Goal: Task Accomplishment & Management: Manage account settings

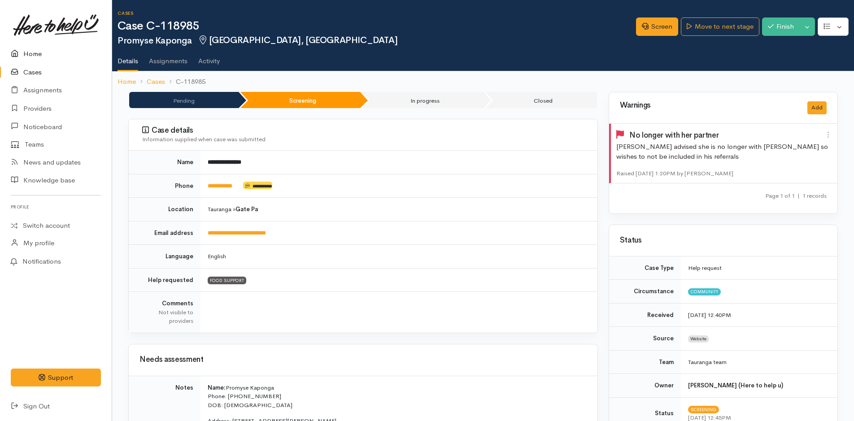
click at [51, 53] on link "Home" at bounding box center [56, 54] width 112 height 18
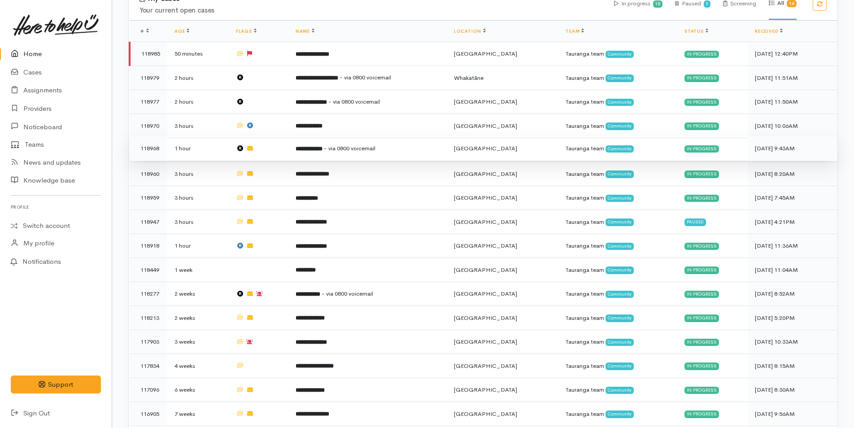
scroll to position [277, 0]
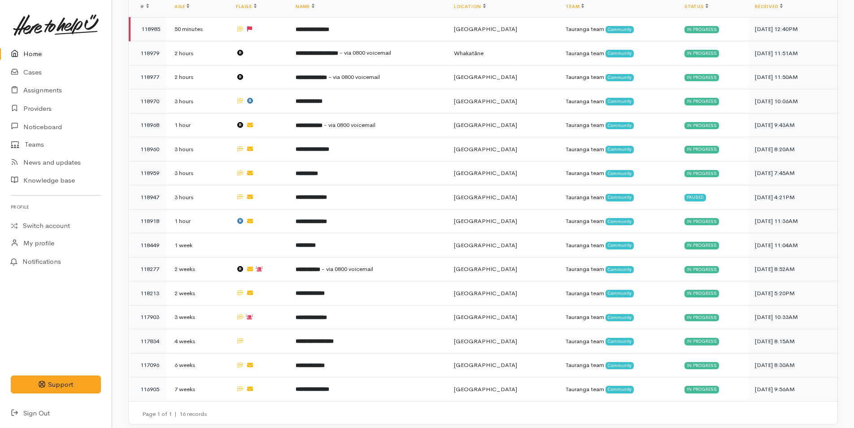
click at [25, 52] on link "Home" at bounding box center [56, 54] width 112 height 18
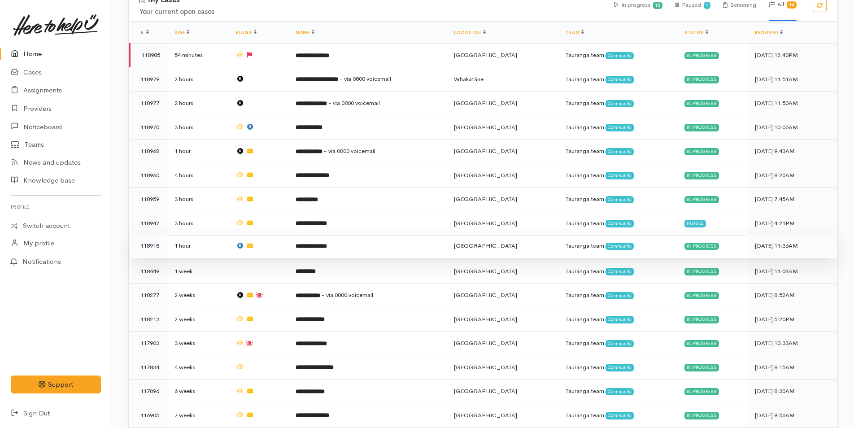
scroll to position [277, 0]
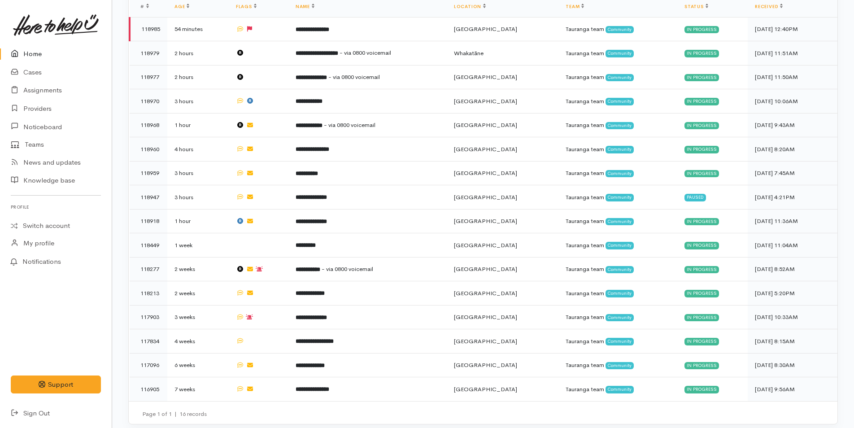
click at [35, 56] on link "Home" at bounding box center [56, 54] width 112 height 18
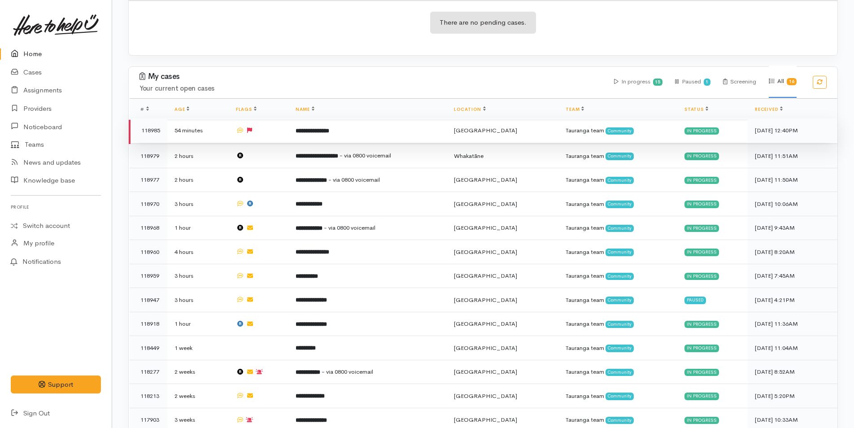
scroll to position [277, 0]
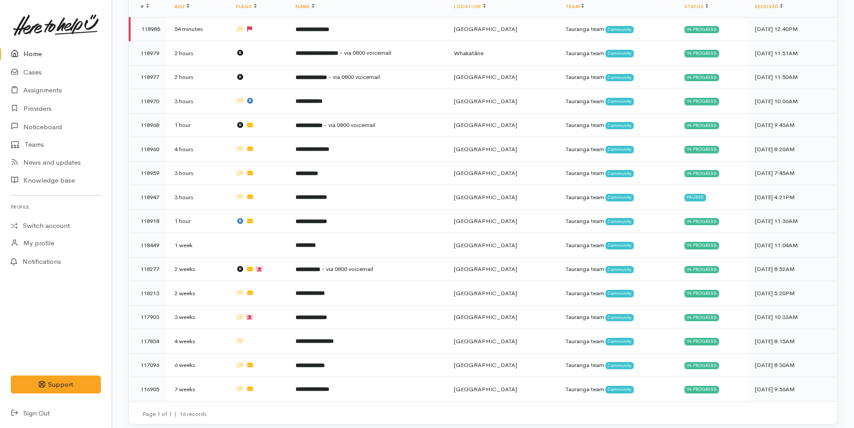
click at [32, 56] on link "Home" at bounding box center [56, 54] width 112 height 18
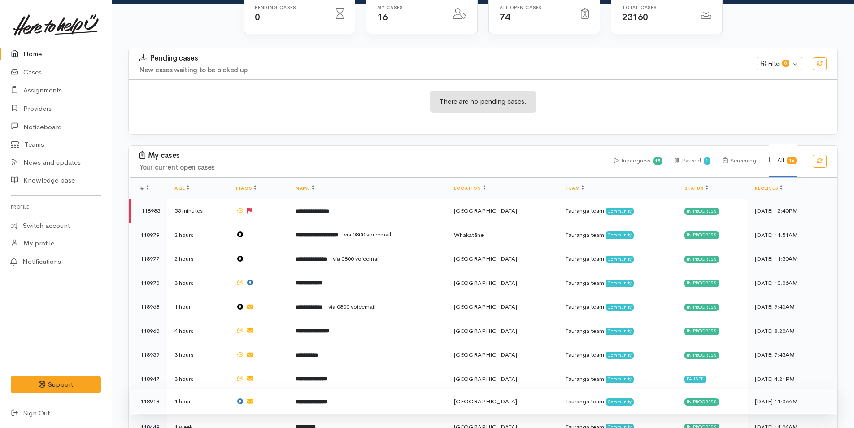
scroll to position [269, 0]
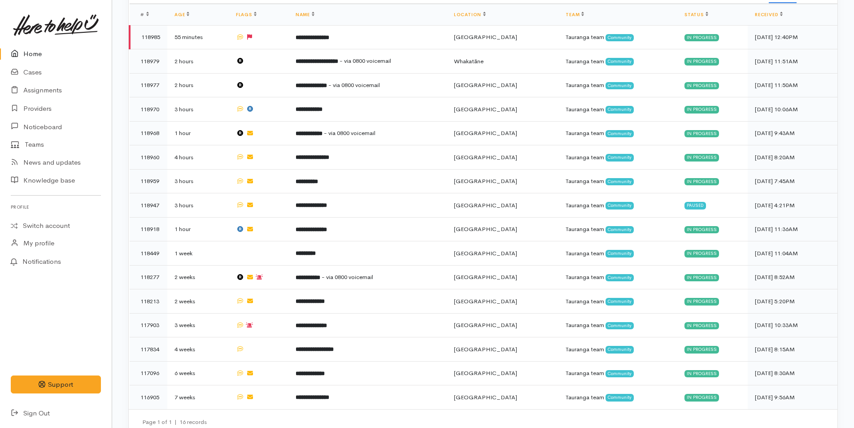
click at [27, 58] on link "Home" at bounding box center [56, 54] width 112 height 18
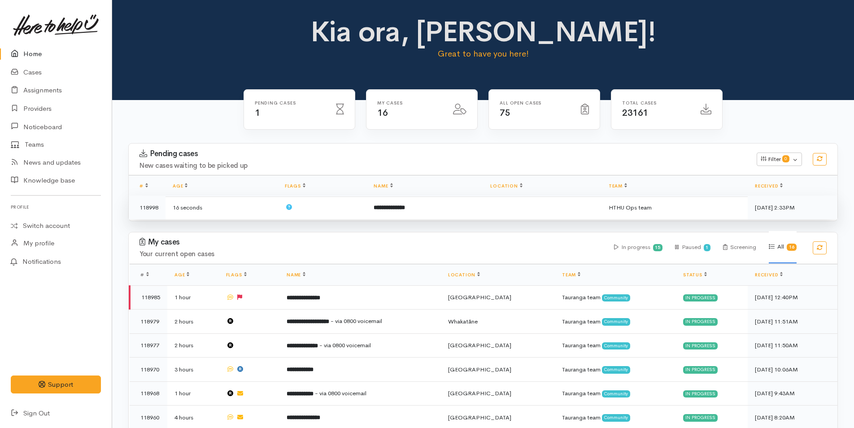
click at [344, 209] on td at bounding box center [322, 208] width 89 height 24
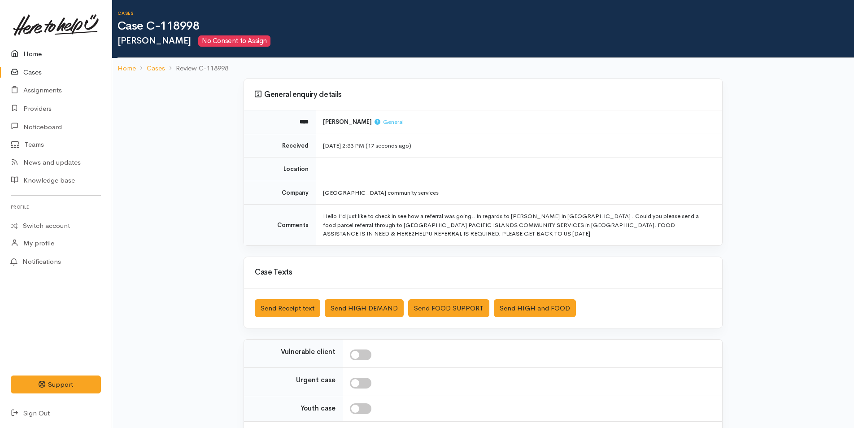
click at [28, 46] on link "Home" at bounding box center [56, 54] width 112 height 18
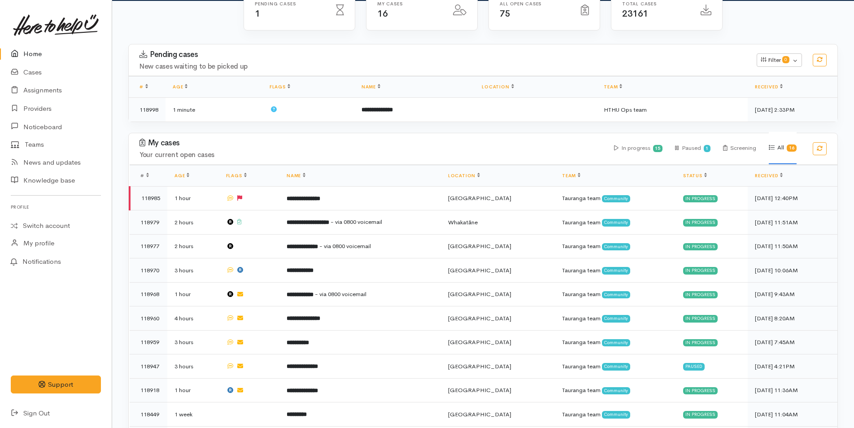
scroll to position [268, 0]
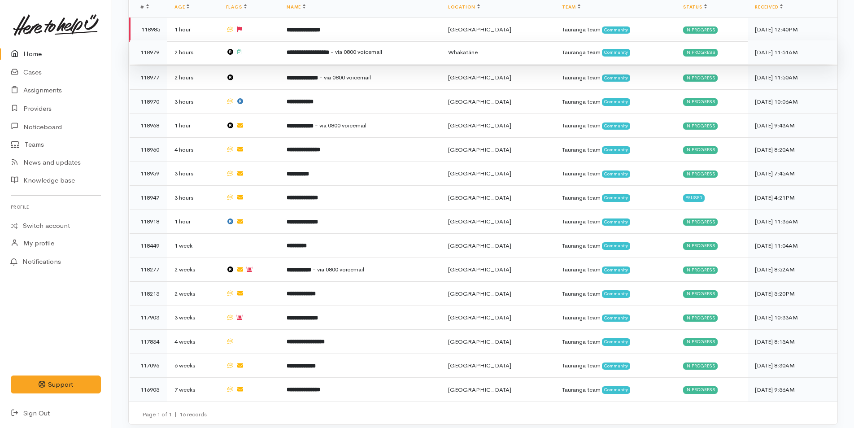
click at [345, 55] on td "**********" at bounding box center [361, 52] width 162 height 24
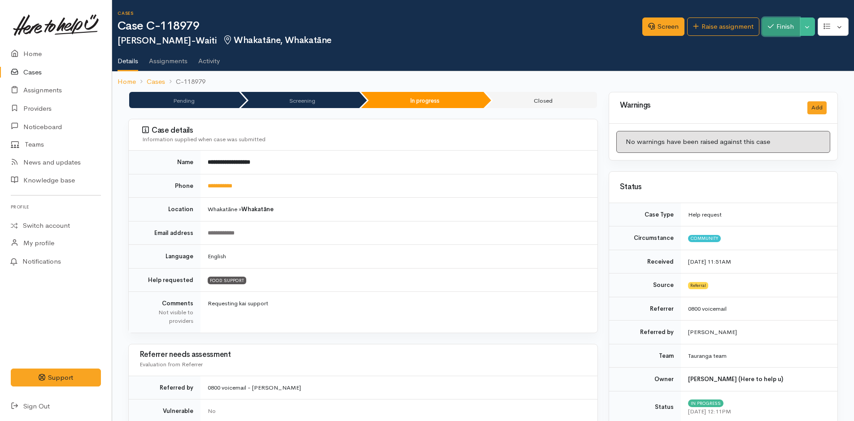
click at [768, 32] on button "Finish" at bounding box center [781, 26] width 38 height 18
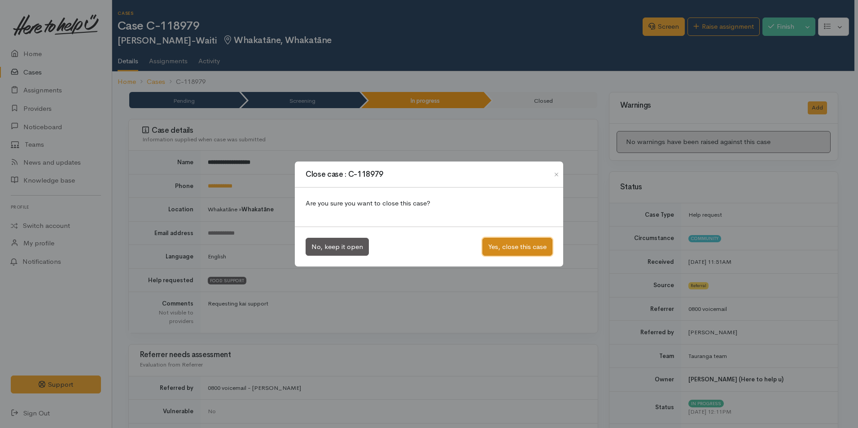
click at [528, 252] on button "Yes, close this case" at bounding box center [517, 247] width 70 height 18
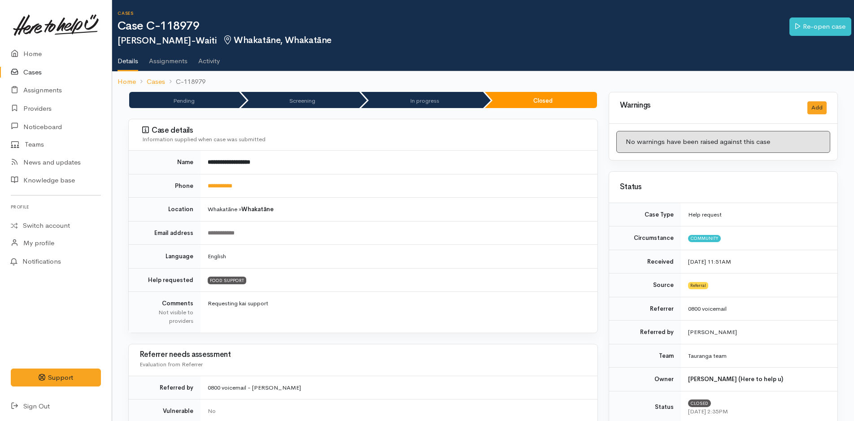
click at [44, 42] on link at bounding box center [56, 24] width 90 height 39
